Goal: Task Accomplishment & Management: Use online tool/utility

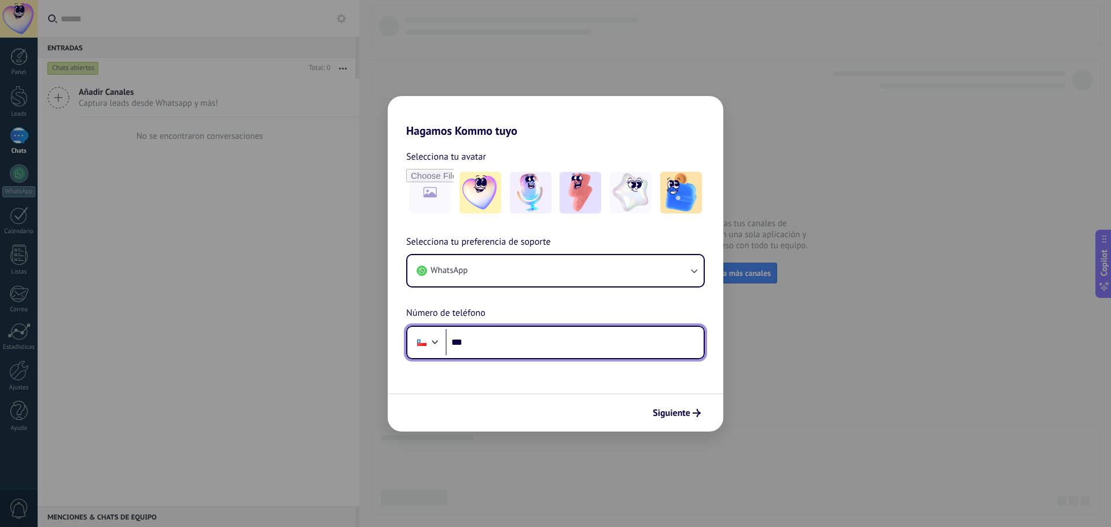
click at [512, 339] on input "***" at bounding box center [575, 342] width 258 height 27
paste input "**********"
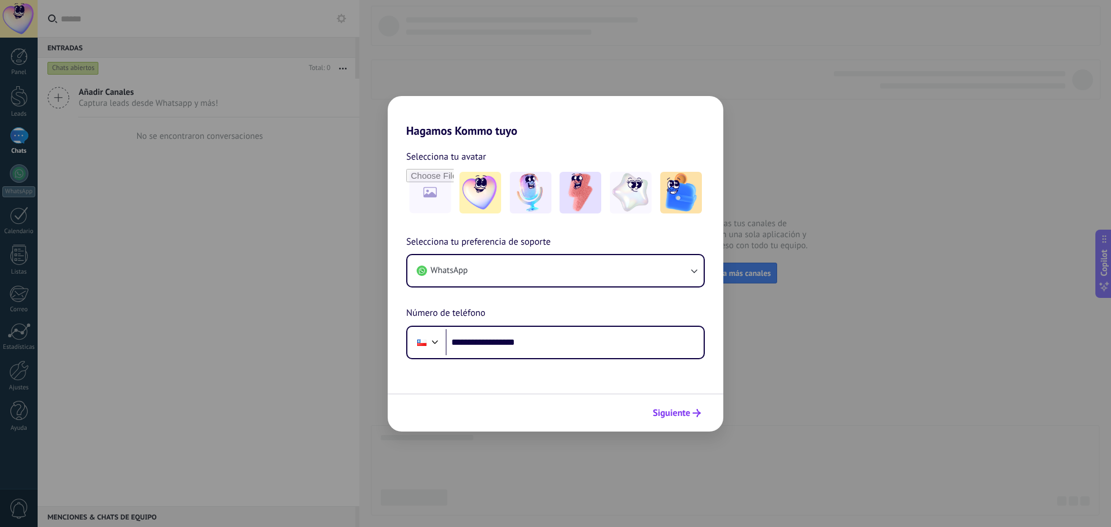
click at [677, 404] on button "Siguiente" at bounding box center [677, 413] width 58 height 20
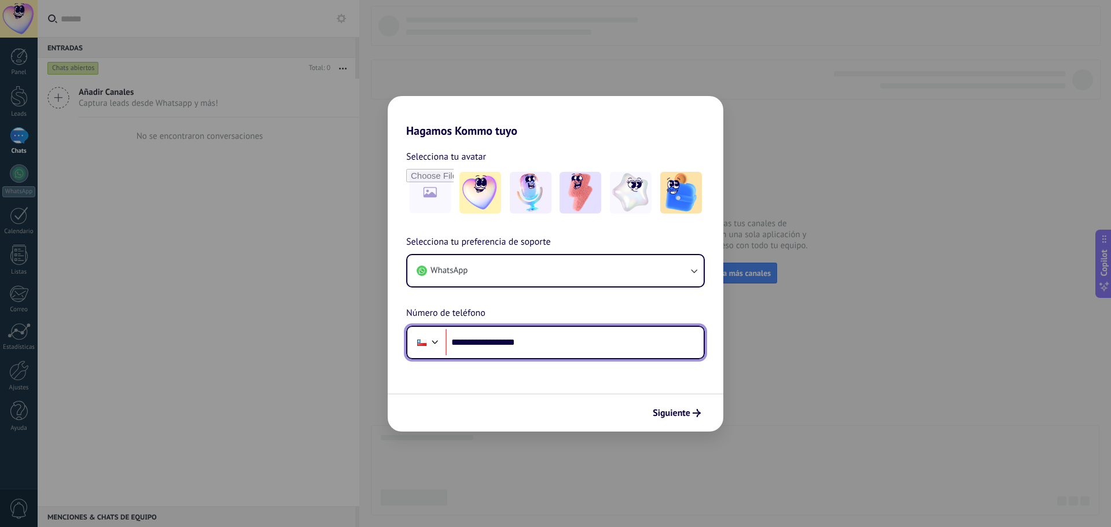
drag, startPoint x: 471, startPoint y: 341, endPoint x: 442, endPoint y: 343, distance: 28.4
click at [442, 343] on div "**********" at bounding box center [555, 343] width 299 height 34
type input "**********"
click at [682, 409] on span "Siguiente" at bounding box center [672, 413] width 38 height 8
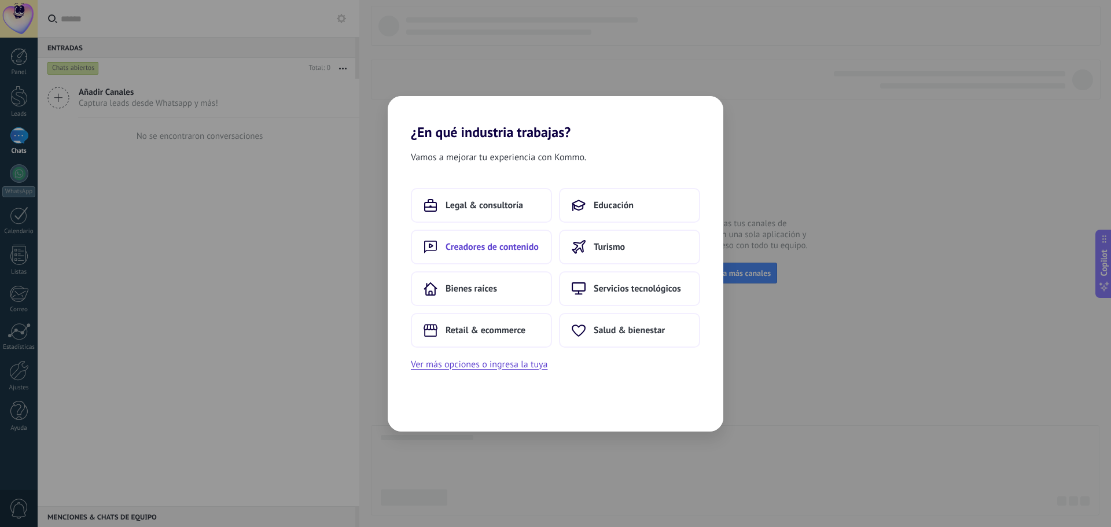
click at [524, 251] on span "Creadores de contenido" at bounding box center [492, 247] width 93 height 12
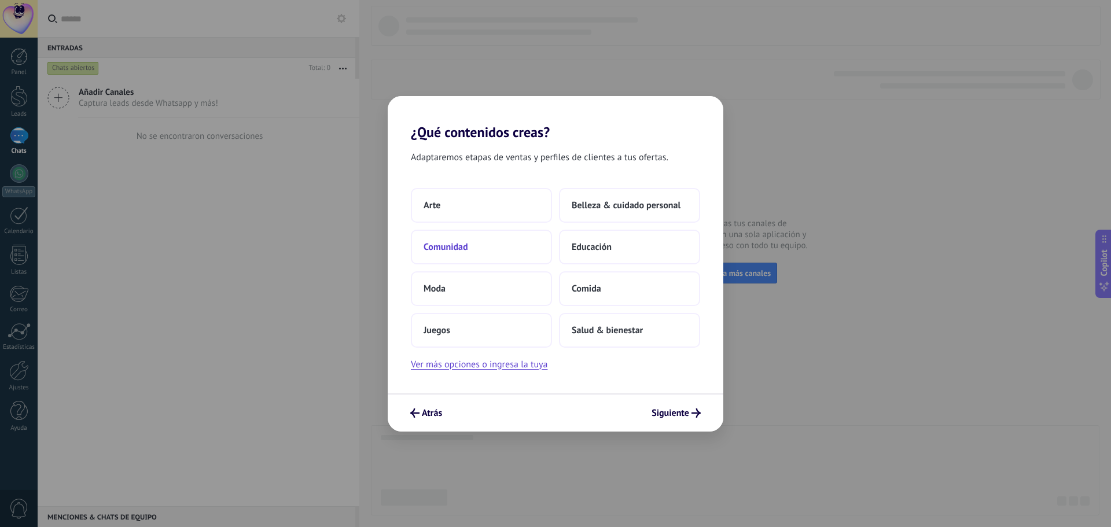
click at [483, 238] on button "Comunidad" at bounding box center [481, 247] width 141 height 35
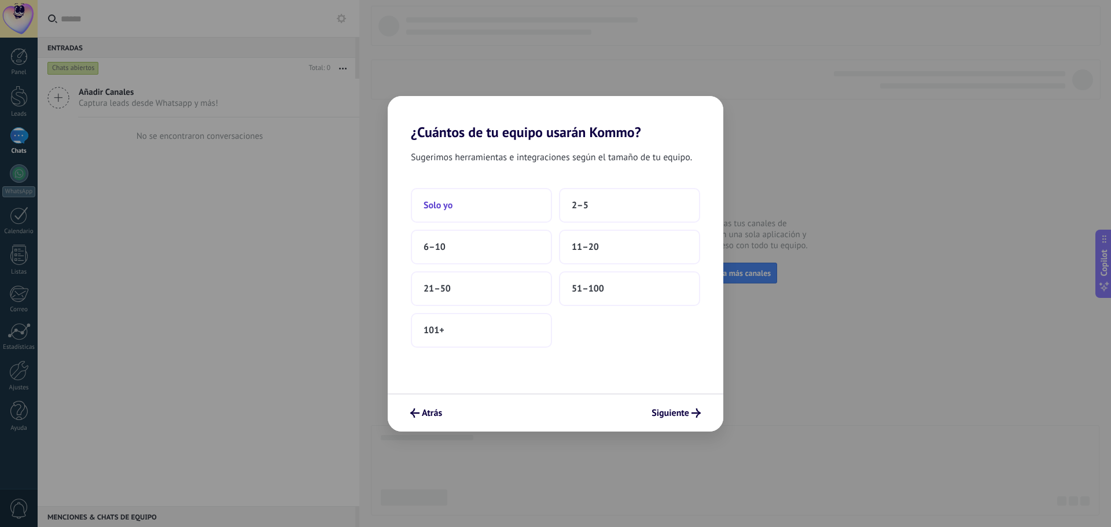
click at [472, 207] on button "Solo yo" at bounding box center [481, 205] width 141 height 35
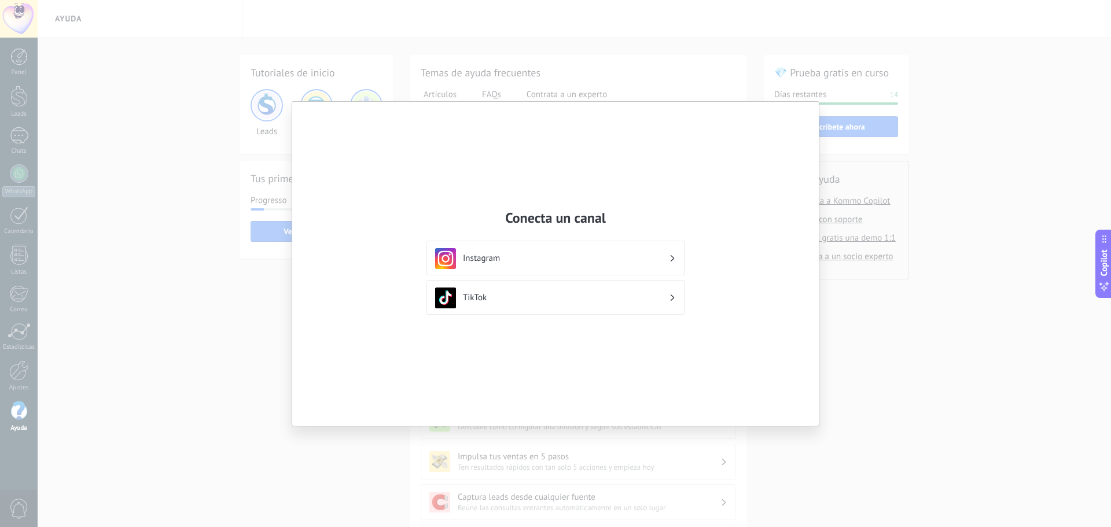
click at [900, 335] on div "Conecta un canal Instagram TikTok" at bounding box center [555, 263] width 1111 height 527
click at [529, 251] on div "Instagram" at bounding box center [555, 258] width 241 height 21
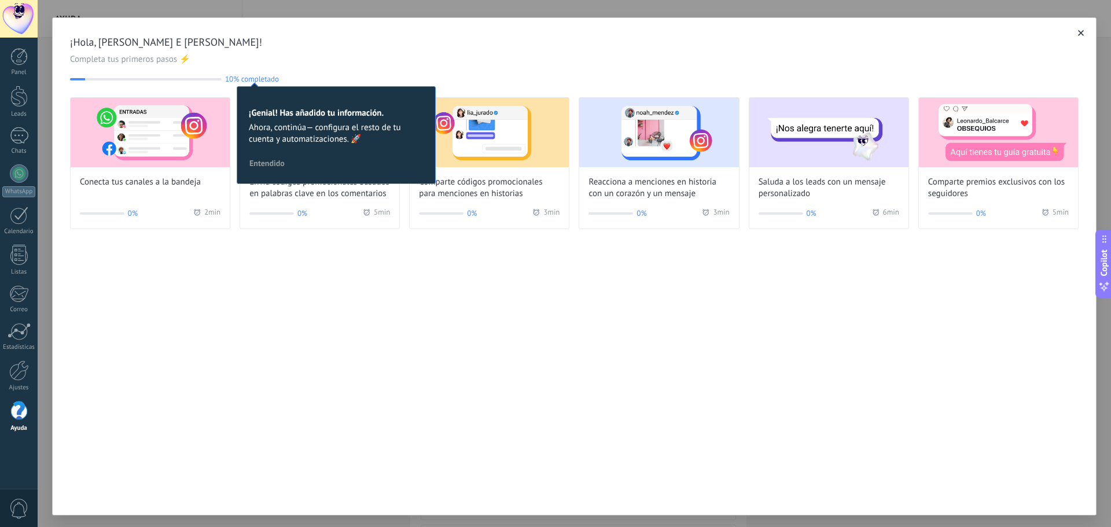
click at [374, 58] on span "Completa tus primeros pasos ⚡" at bounding box center [574, 60] width 1009 height 12
click at [345, 144] on span "Ahora, continúa— configura el resto de tu cuenta y automatizaciones. 🚀" at bounding box center [336, 133] width 175 height 23
click at [267, 159] on span "Entendido" at bounding box center [266, 163] width 35 height 8
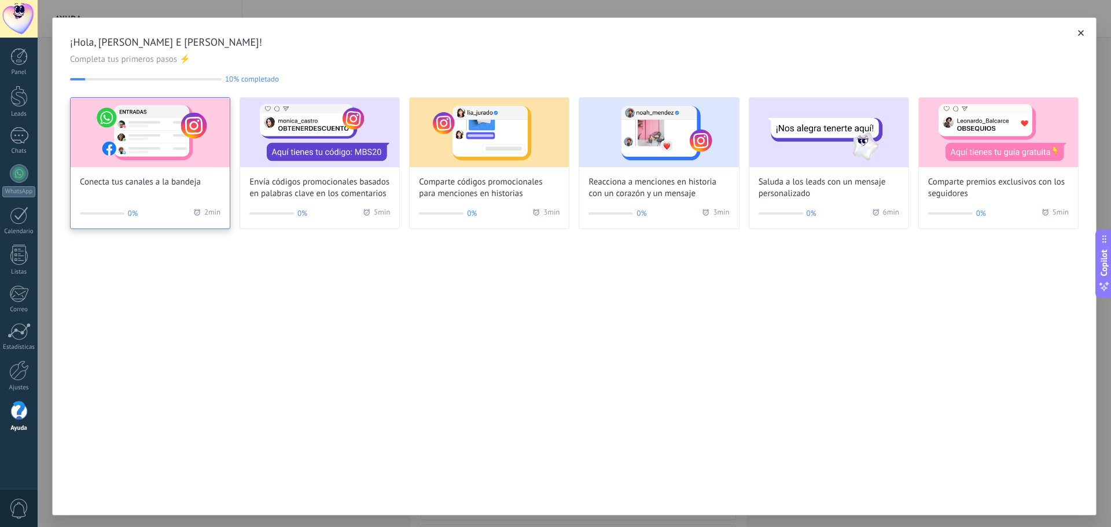
click at [144, 211] on div "0% 2 min" at bounding box center [150, 214] width 141 height 12
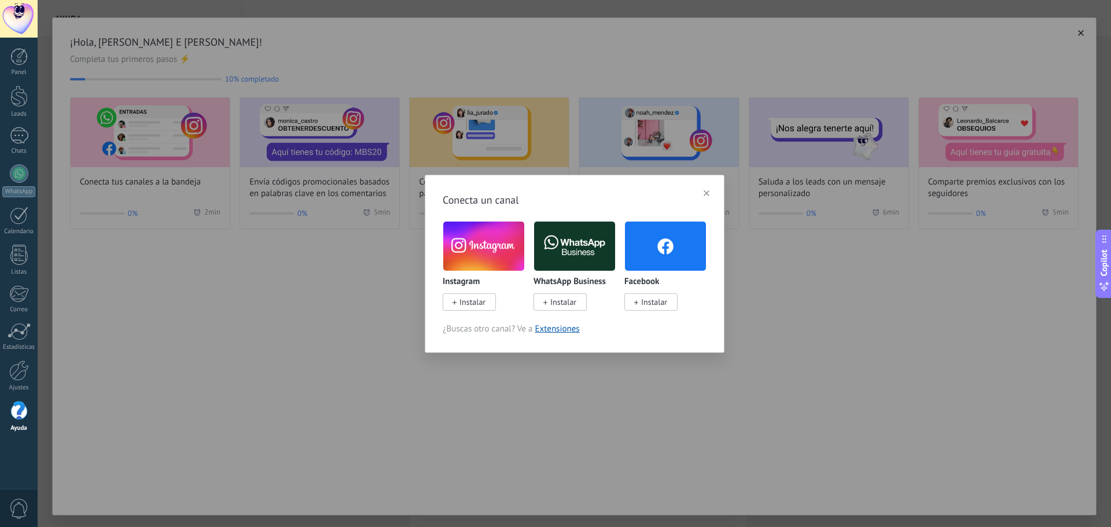
click at [575, 307] on span "Instalar" at bounding box center [563, 302] width 26 height 10
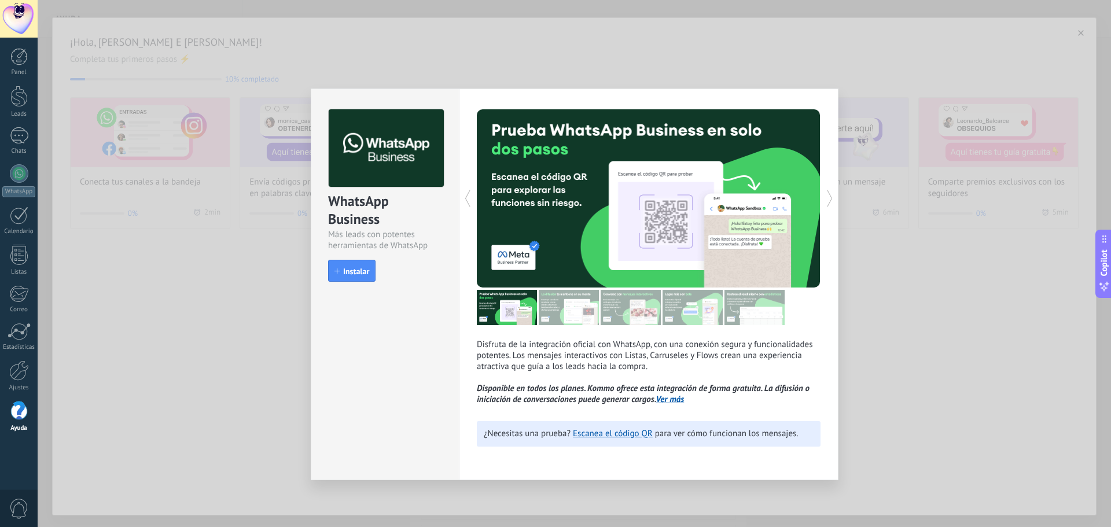
click at [680, 398] on link "Ver más" at bounding box center [670, 399] width 28 height 11
click at [615, 440] on div "¿Necesitas una prueba? Escanea el código QR para ver cómo funcionan los mensaje…" at bounding box center [649, 433] width 344 height 25
click at [619, 433] on link "Escanea el código QR" at bounding box center [613, 433] width 80 height 11
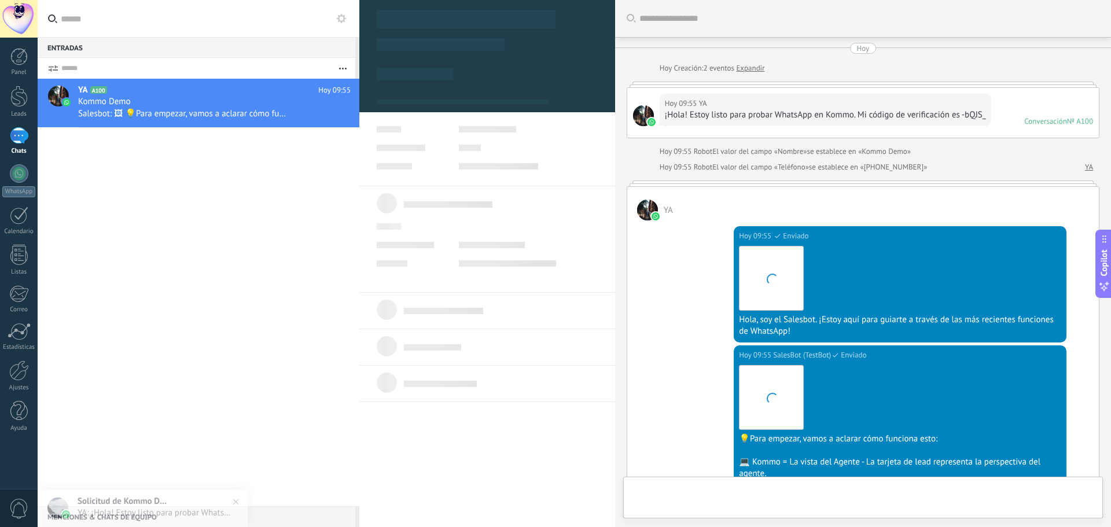
scroll to position [286, 0]
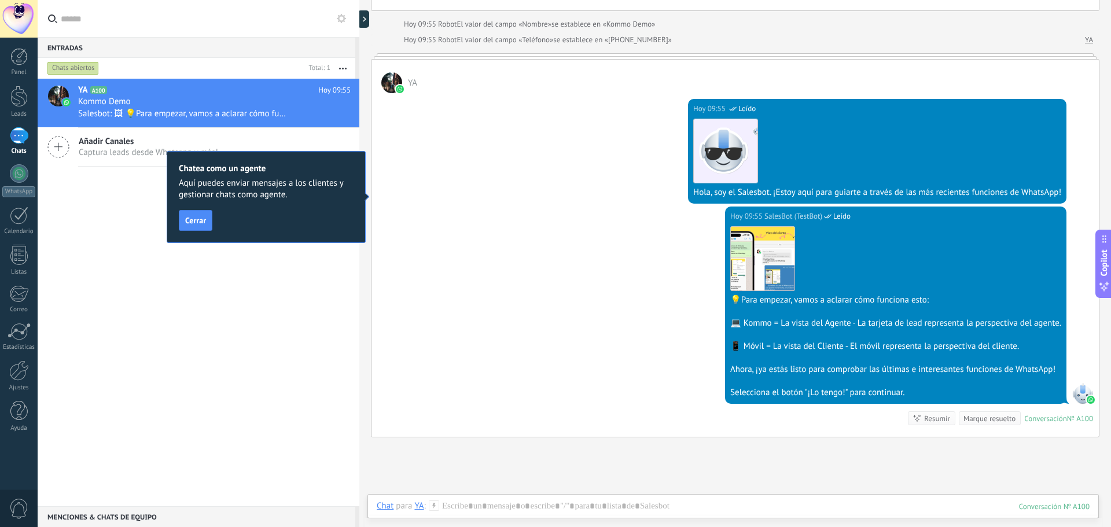
scroll to position [124, 0]
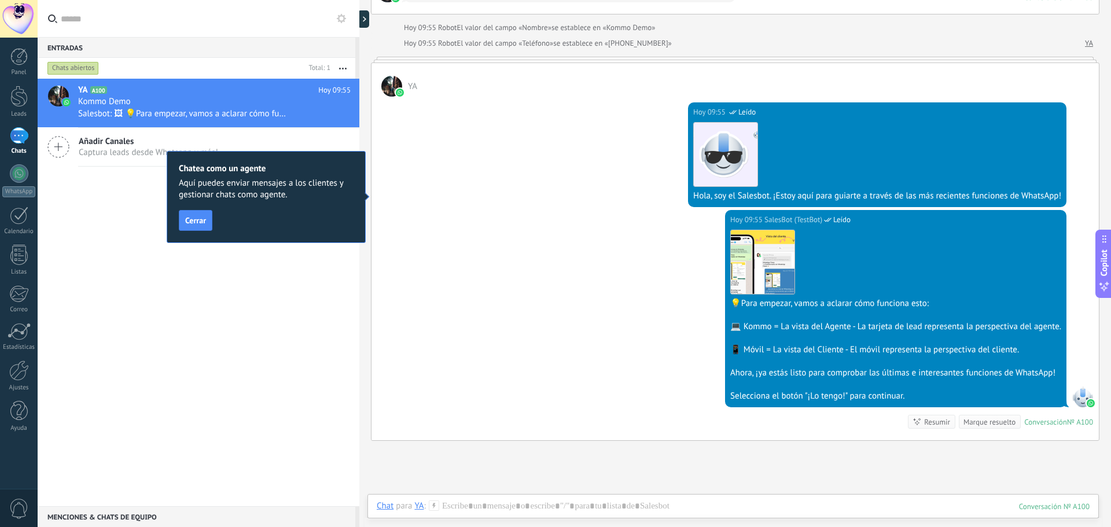
click at [193, 215] on button "Cerrar" at bounding box center [196, 220] width 34 height 21
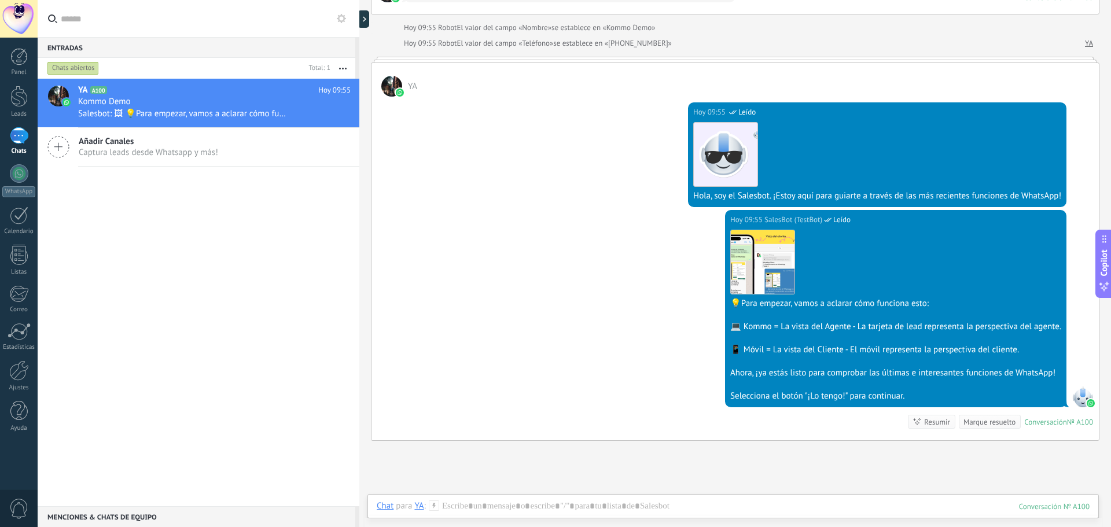
click at [224, 138] on div "Añadir Canales Captura leads desde Whatsapp y más!" at bounding box center [199, 147] width 322 height 39
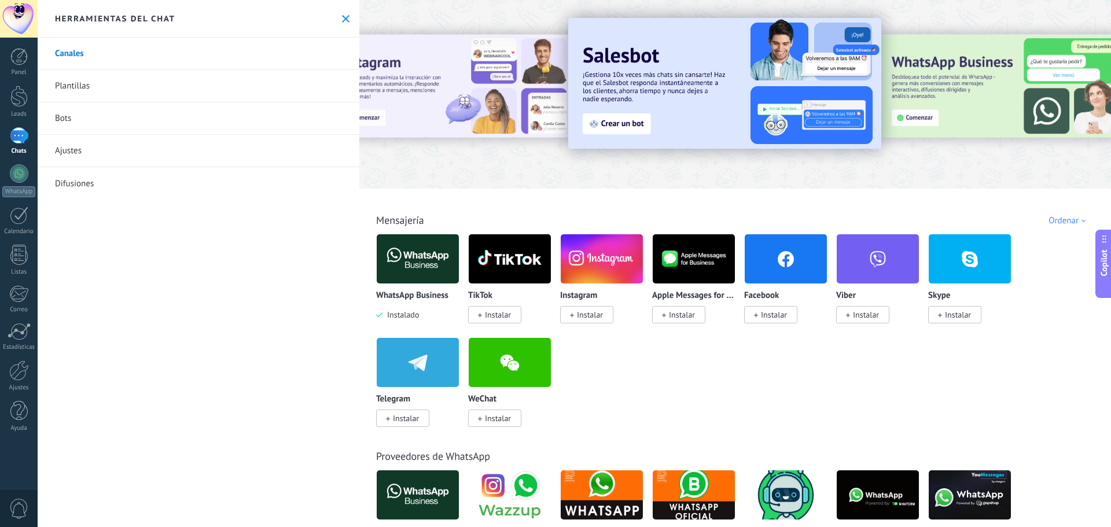
click at [67, 120] on link "Bots" at bounding box center [199, 118] width 322 height 32
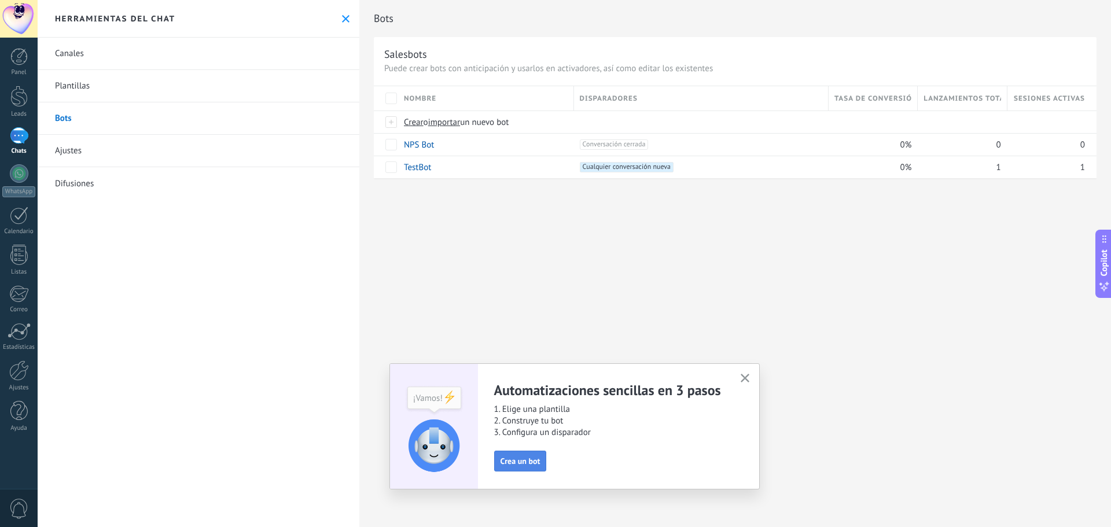
click at [520, 465] on span "Crea un bot" at bounding box center [521, 461] width 40 height 8
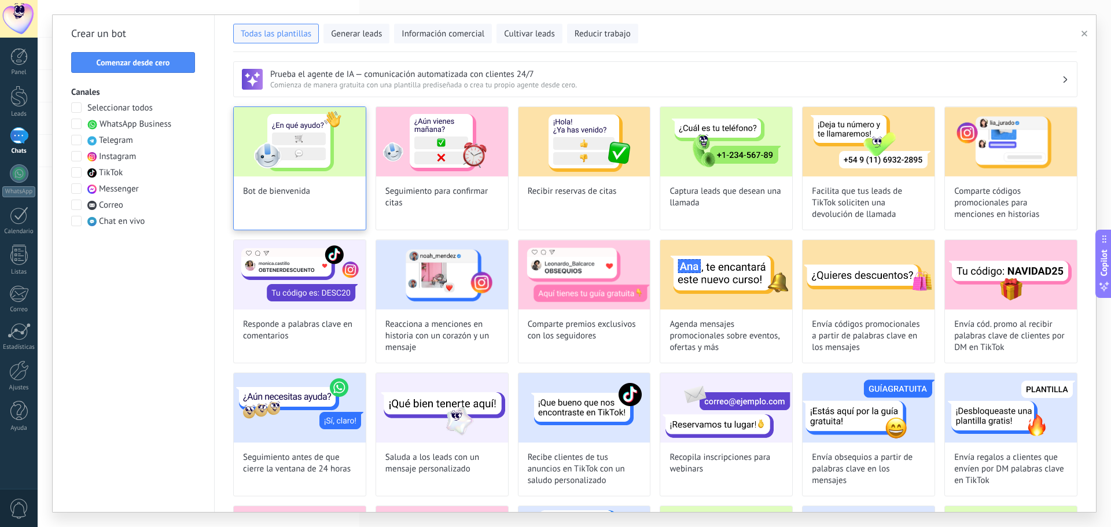
click at [315, 193] on div "Bot de bienvenida" at bounding box center [299, 168] width 133 height 124
type input "**********"
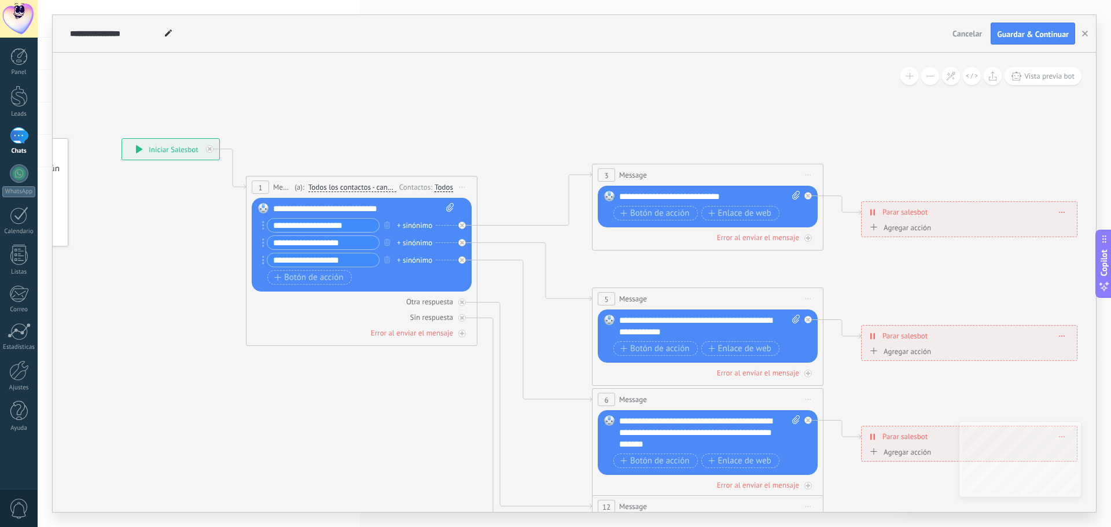
drag, startPoint x: 458, startPoint y: 418, endPoint x: 281, endPoint y: 417, distance: 177.1
click at [281, 417] on icon at bounding box center [734, 433] width 1804 height 1169
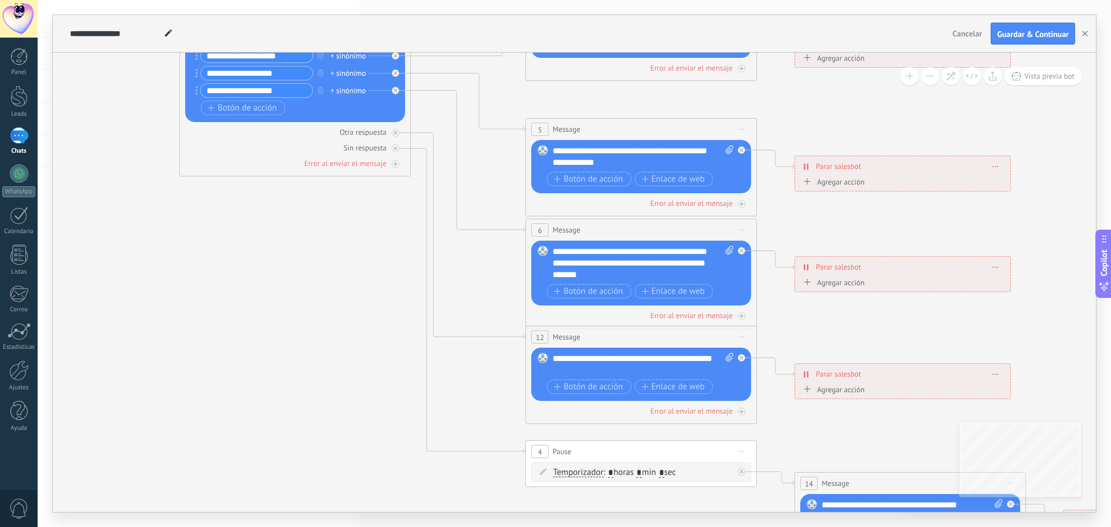
drag, startPoint x: 438, startPoint y: 413, endPoint x: 379, endPoint y: 243, distance: 180.3
click at [379, 243] on icon at bounding box center [668, 263] width 1804 height 1169
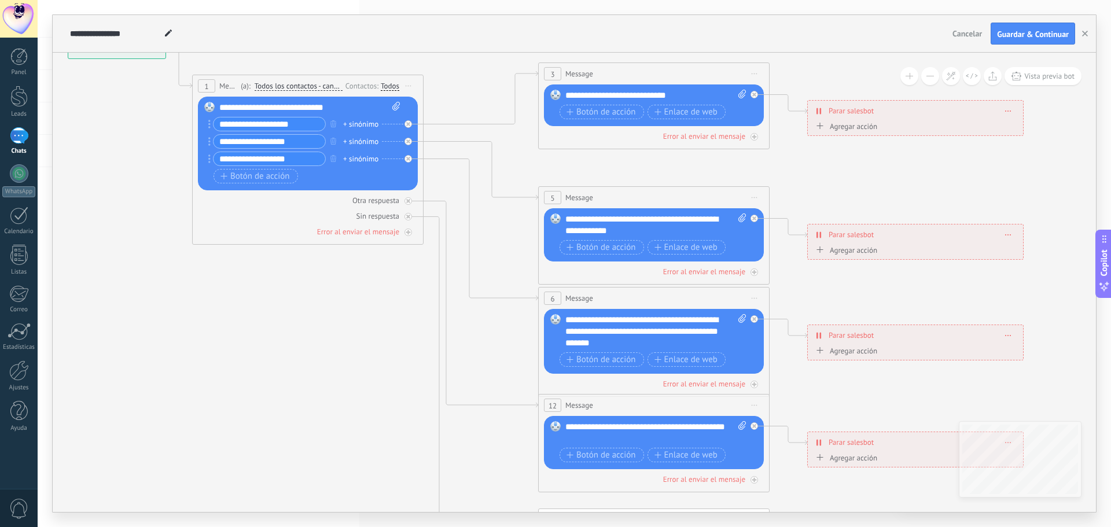
drag, startPoint x: 300, startPoint y: 274, endPoint x: 302, endPoint y: 373, distance: 99.0
click at [302, 373] on icon at bounding box center [680, 332] width 1804 height 1169
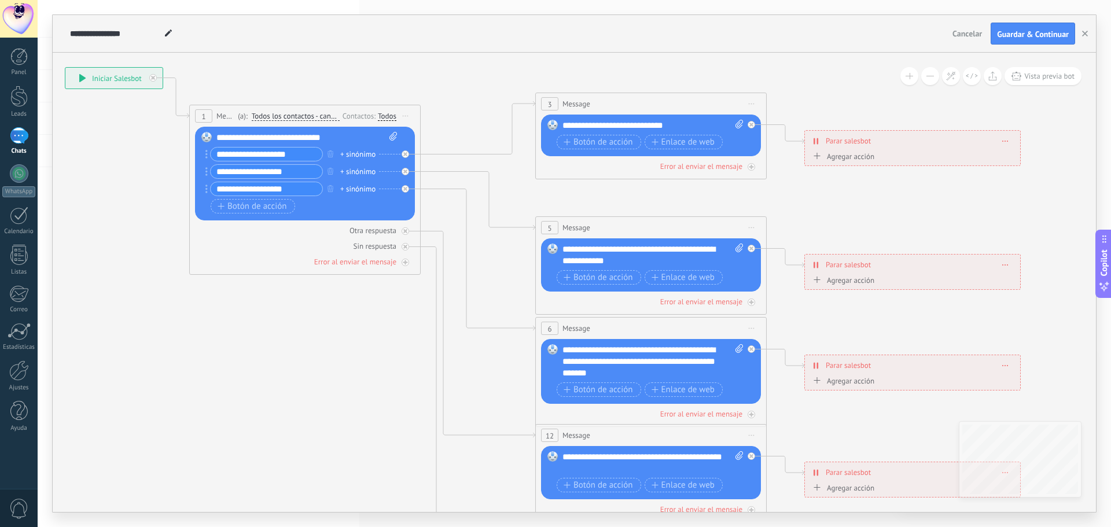
click at [132, 79] on div "**********" at bounding box center [113, 78] width 97 height 21
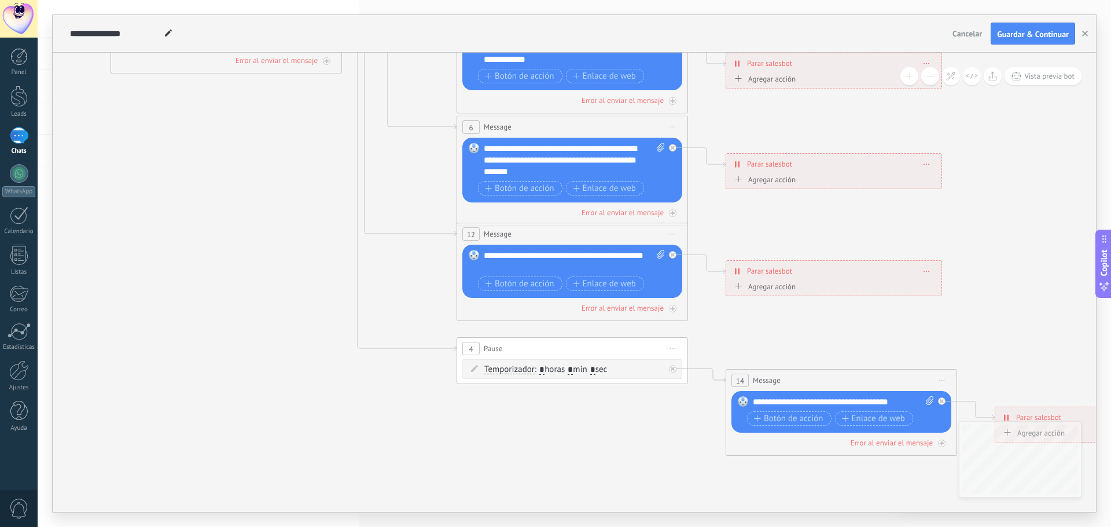
drag, startPoint x: 407, startPoint y: 371, endPoint x: 340, endPoint y: 174, distance: 208.3
click at [340, 174] on icon at bounding box center [599, 160] width 1804 height 1169
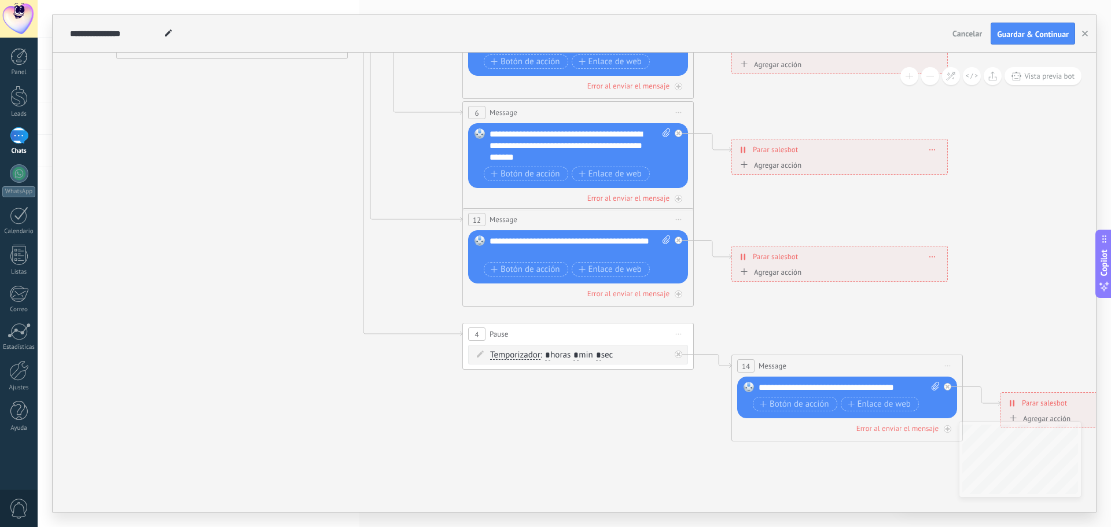
drag, startPoint x: 1038, startPoint y: 299, endPoint x: 1044, endPoint y: 284, distance: 15.6
click at [1044, 284] on icon at bounding box center [605, 146] width 1804 height 1169
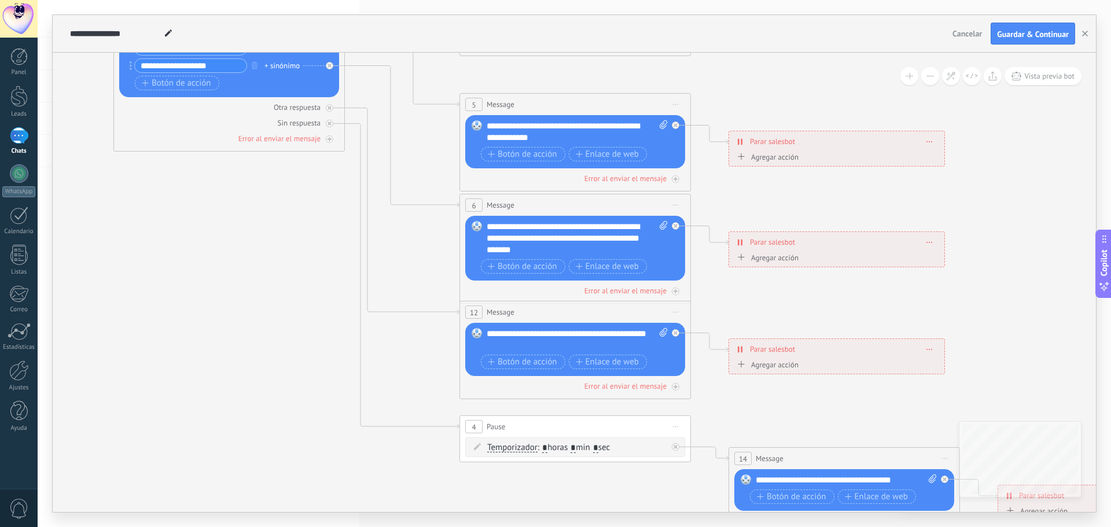
drag, startPoint x: 1037, startPoint y: 181, endPoint x: 1035, endPoint y: 252, distance: 71.8
click at [1035, 264] on icon at bounding box center [602, 238] width 1804 height 1169
click at [1024, 30] on span "Guardar & Continuar" at bounding box center [1033, 34] width 72 height 8
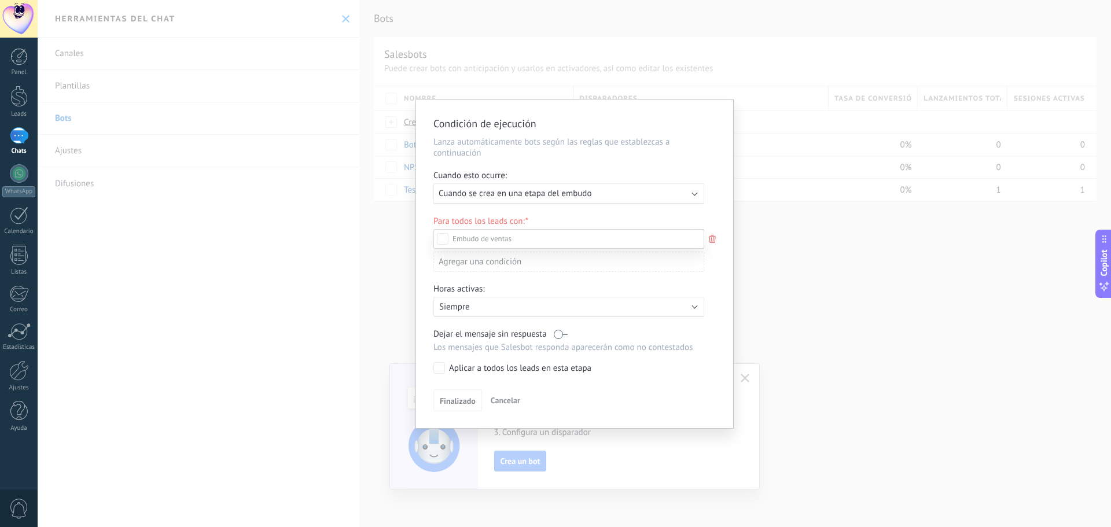
click at [552, 191] on div at bounding box center [575, 263] width 1074 height 527
click at [552, 191] on span "Cuando se crea en una etapa del embudo" at bounding box center [515, 193] width 153 height 11
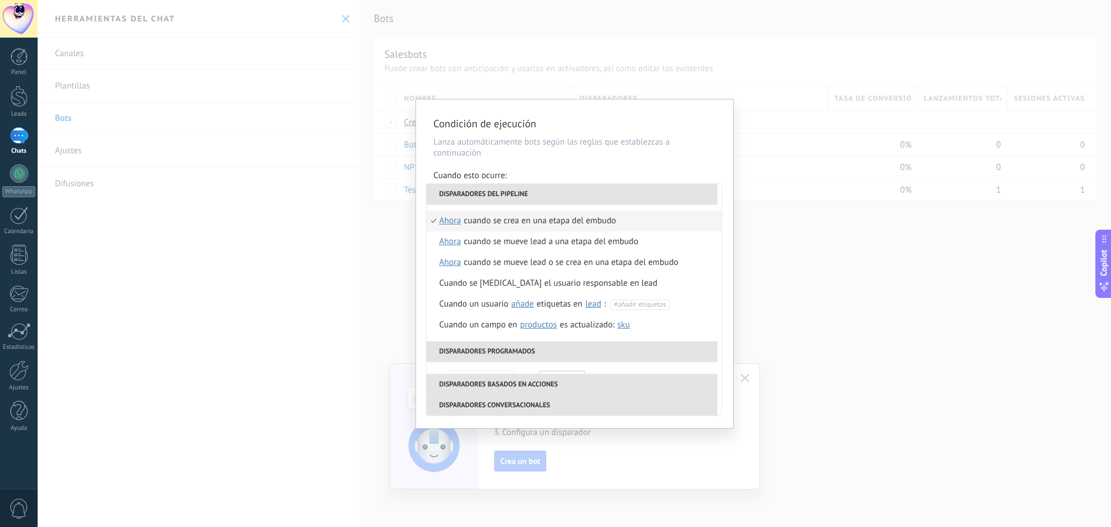
click at [552, 191] on li "Disparadores del pipeline" at bounding box center [572, 194] width 291 height 21
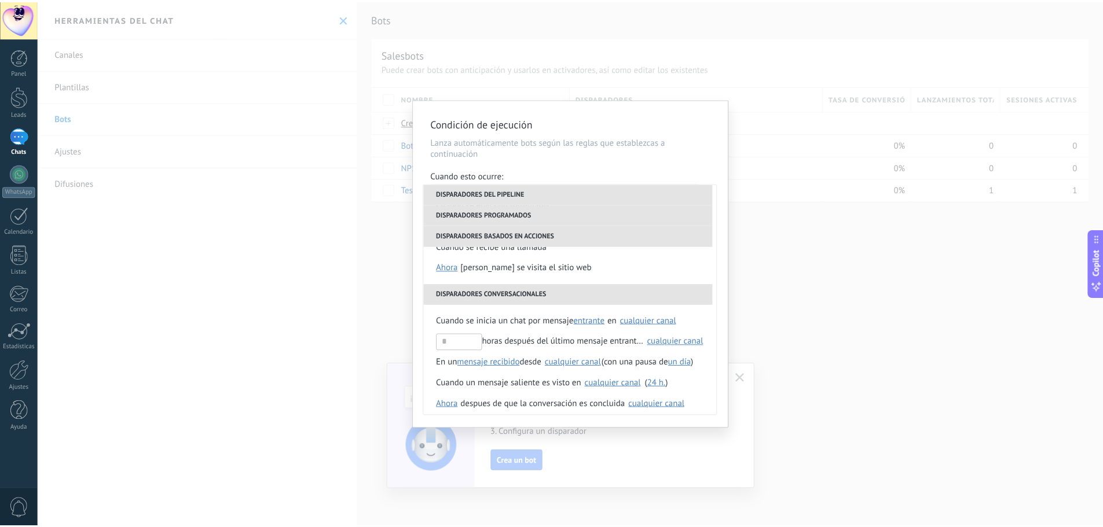
scroll to position [252, 0]
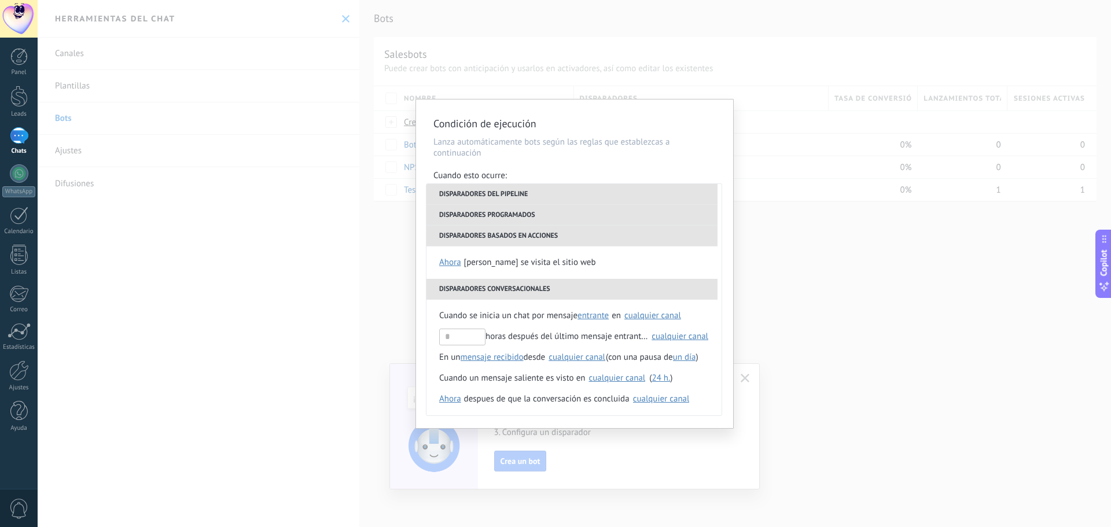
click at [320, 268] on div "**********" at bounding box center [575, 263] width 1074 height 527
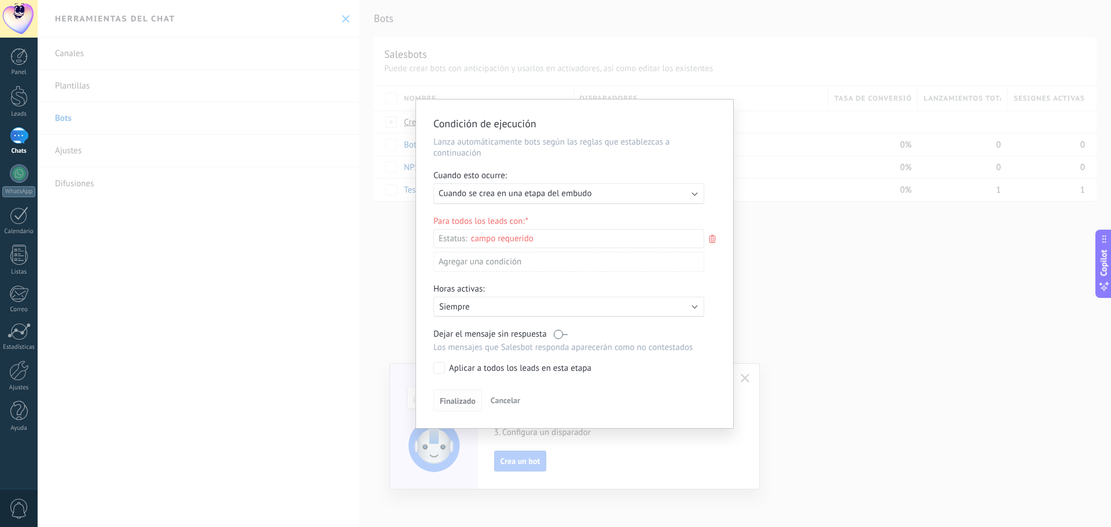
click at [462, 401] on span "Finalizado" at bounding box center [458, 401] width 36 height 8
click at [21, 51] on div at bounding box center [18, 56] width 17 height 17
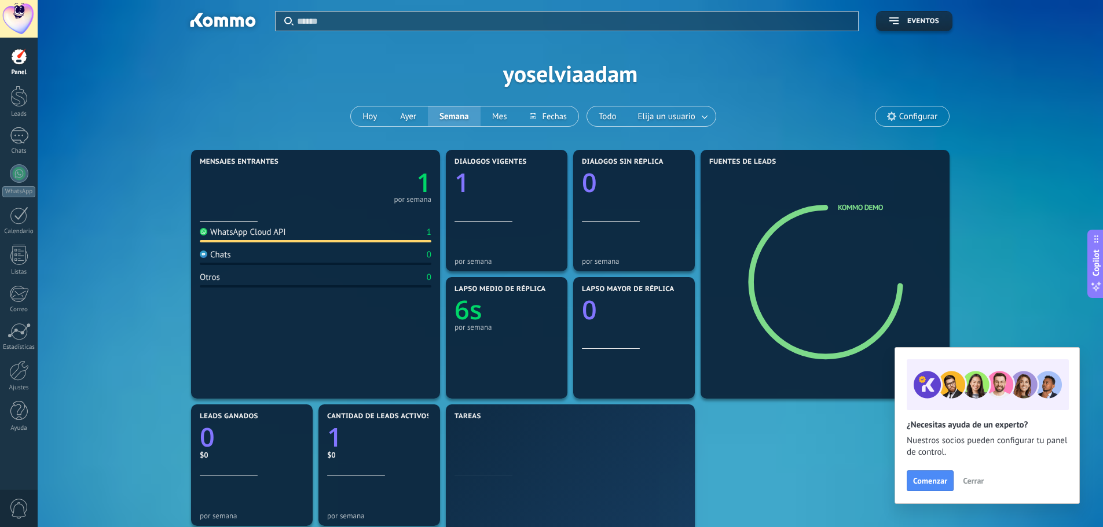
click at [967, 483] on span "Cerrar" at bounding box center [973, 481] width 21 height 8
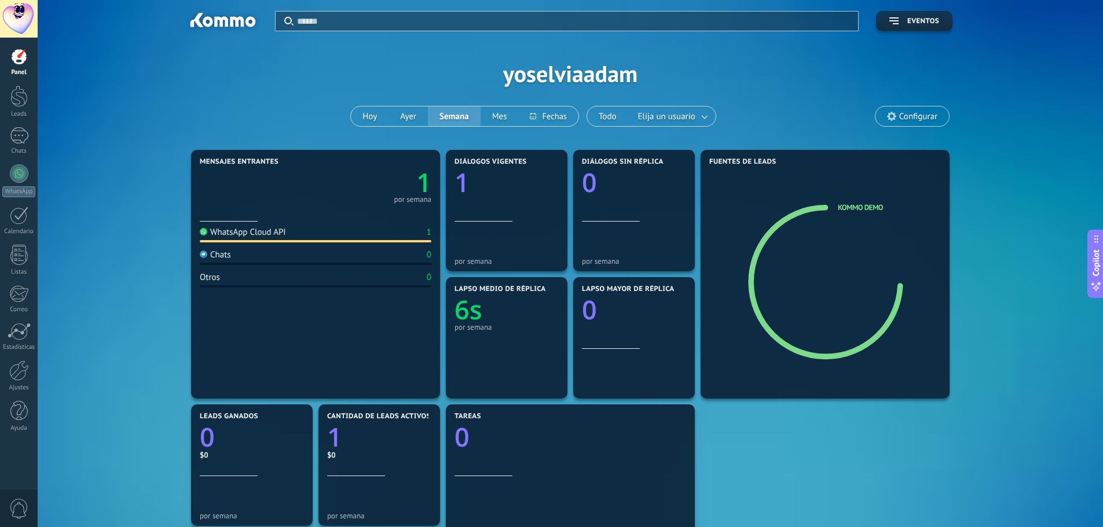
click at [21, 510] on span "0" at bounding box center [19, 509] width 20 height 20
